Goal: Navigation & Orientation: Understand site structure

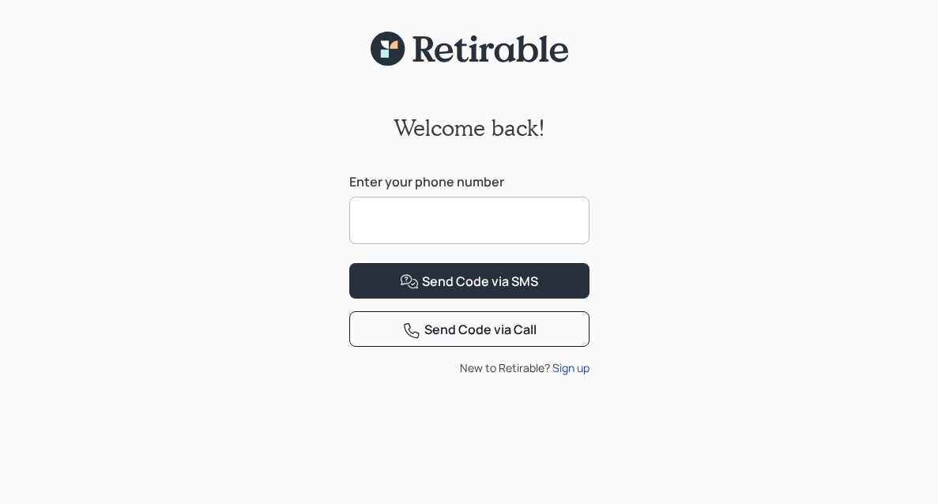
click at [377, 222] on input at bounding box center [469, 220] width 240 height 47
type input "**********"
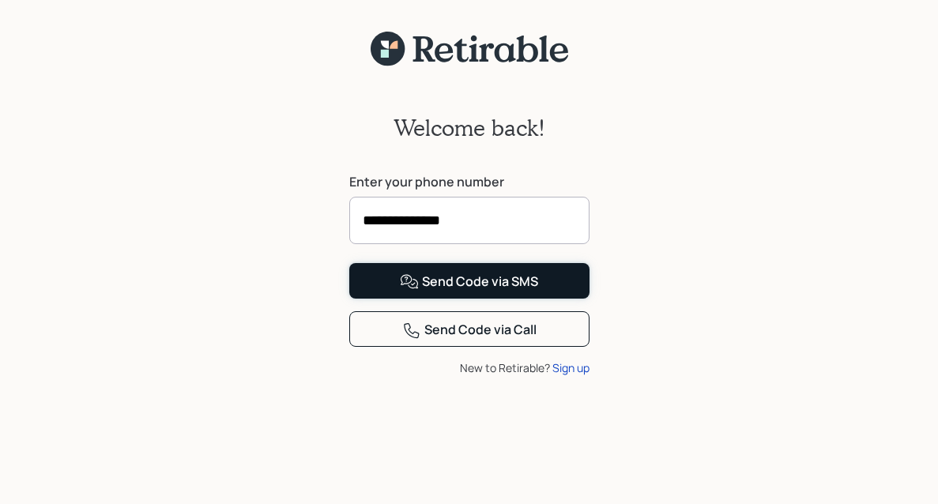
click at [461, 292] on div "Send Code via SMS" at bounding box center [469, 282] width 138 height 19
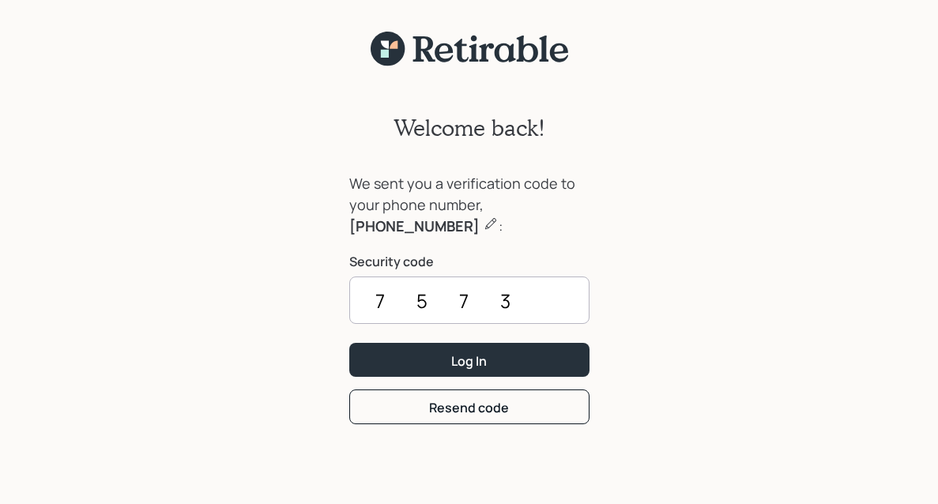
scroll to position [1, 0]
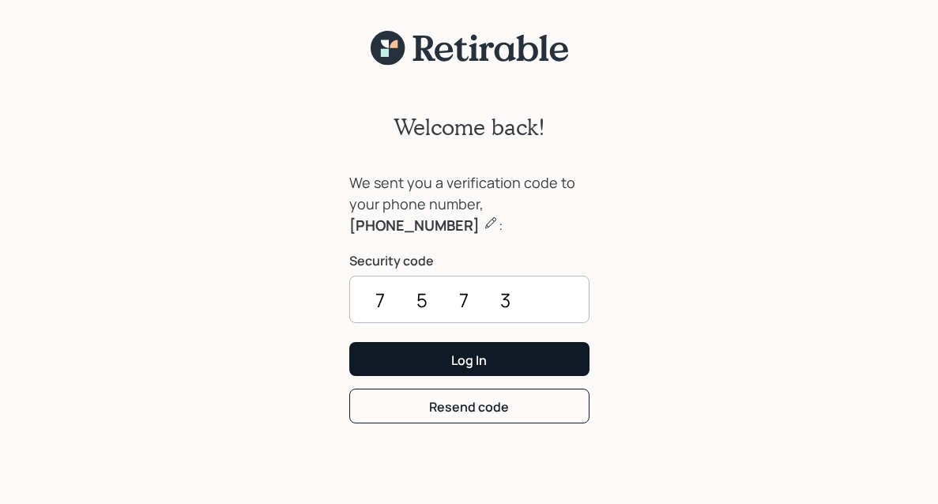
type input "7573"
click at [466, 361] on div "Log In" at bounding box center [469, 360] width 36 height 17
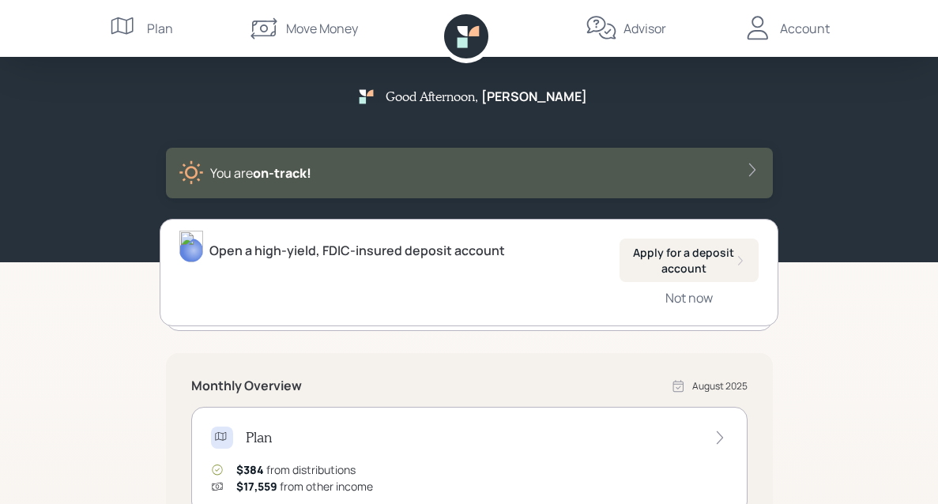
click at [634, 28] on div "Advisor" at bounding box center [645, 28] width 43 height 19
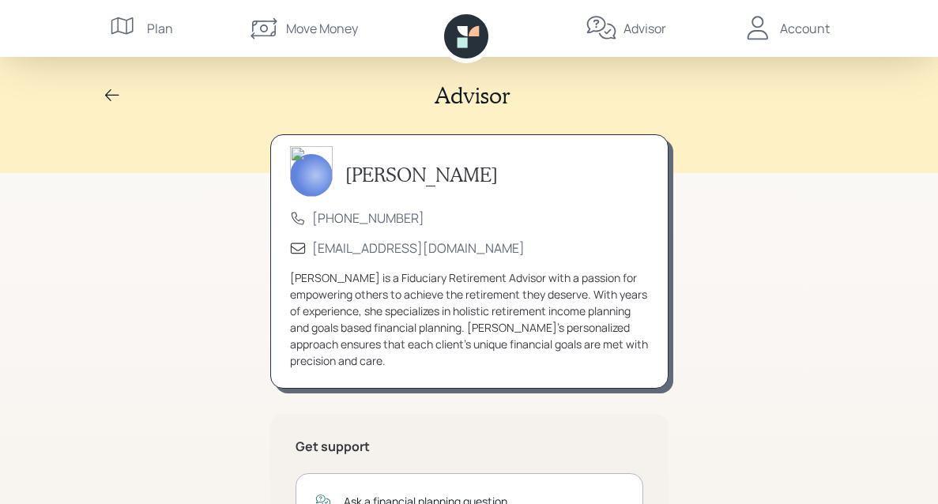
click at [156, 31] on div "Plan" at bounding box center [160, 28] width 26 height 19
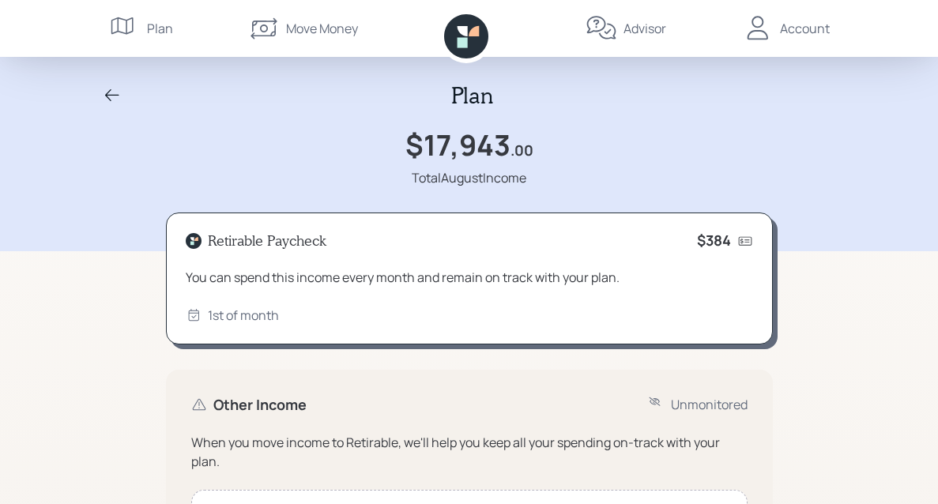
click at [799, 28] on div "Account" at bounding box center [805, 28] width 50 height 19
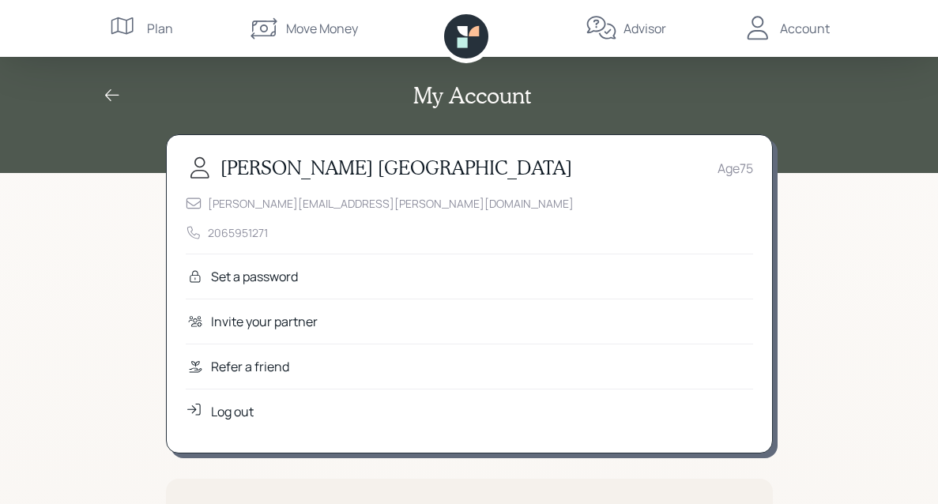
click at [156, 28] on div "Plan" at bounding box center [160, 28] width 26 height 19
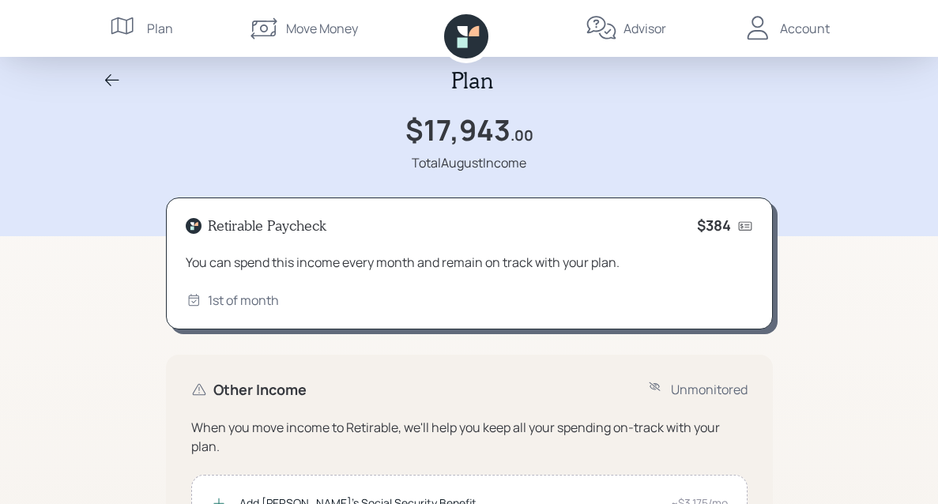
scroll to position [16, 0]
